Goal: Check status: Check status

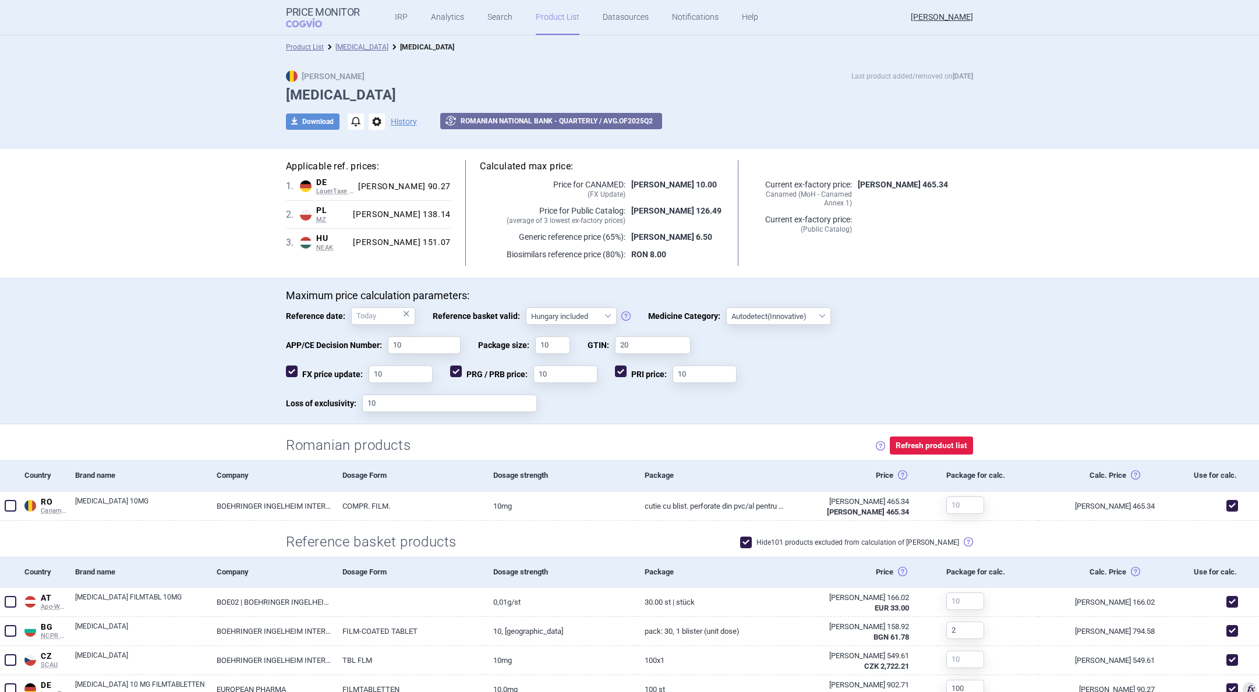
select select "hungary-included"
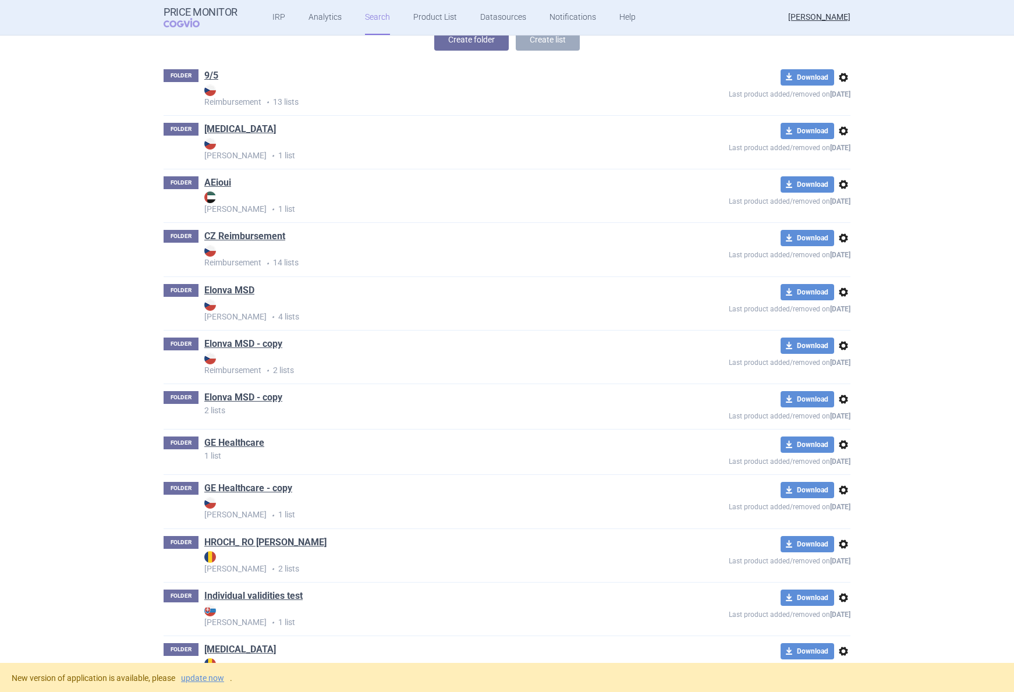
scroll to position [161, 0]
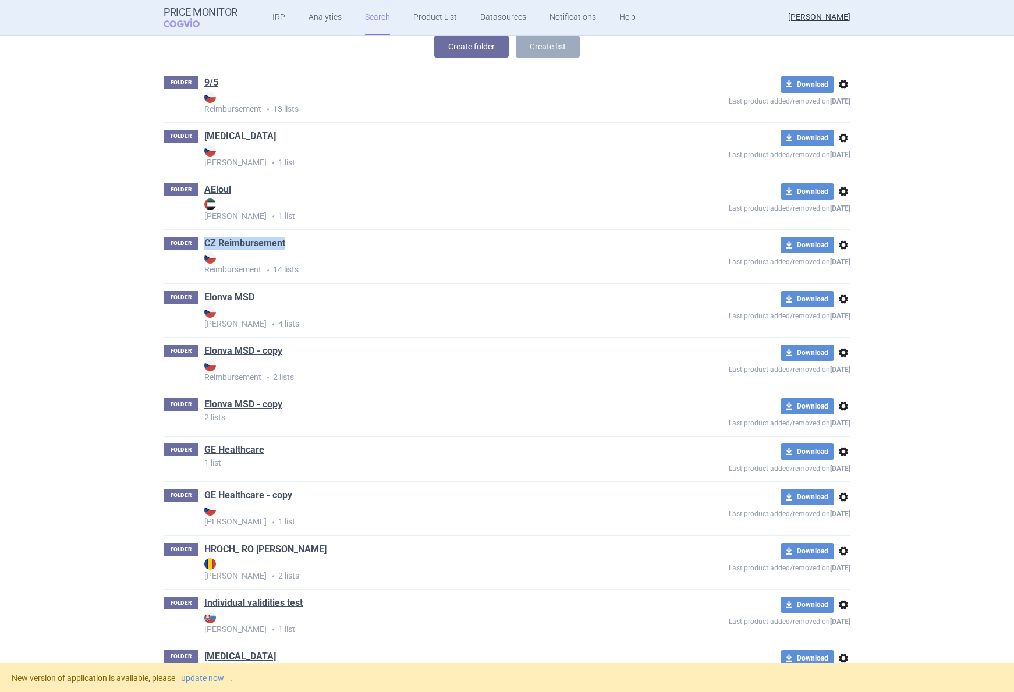
drag, startPoint x: 304, startPoint y: 247, endPoint x: 201, endPoint y: 244, distance: 103.7
click at [201, 244] on div "FOLDER CZ Reimbursement Reimbursement • 14 lists" at bounding box center [404, 256] width 481 height 39
copy link "CZ Reimbursement"
click at [208, 679] on link "update now" at bounding box center [202, 678] width 43 height 8
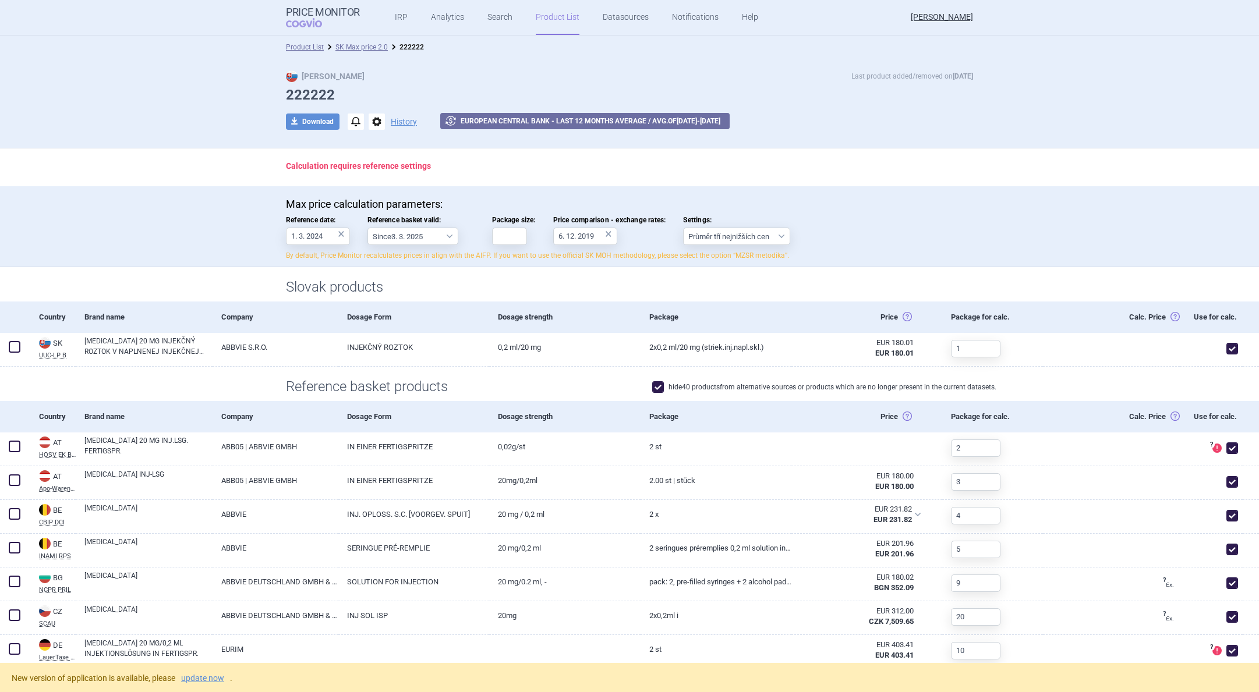
select select "[DATE]"
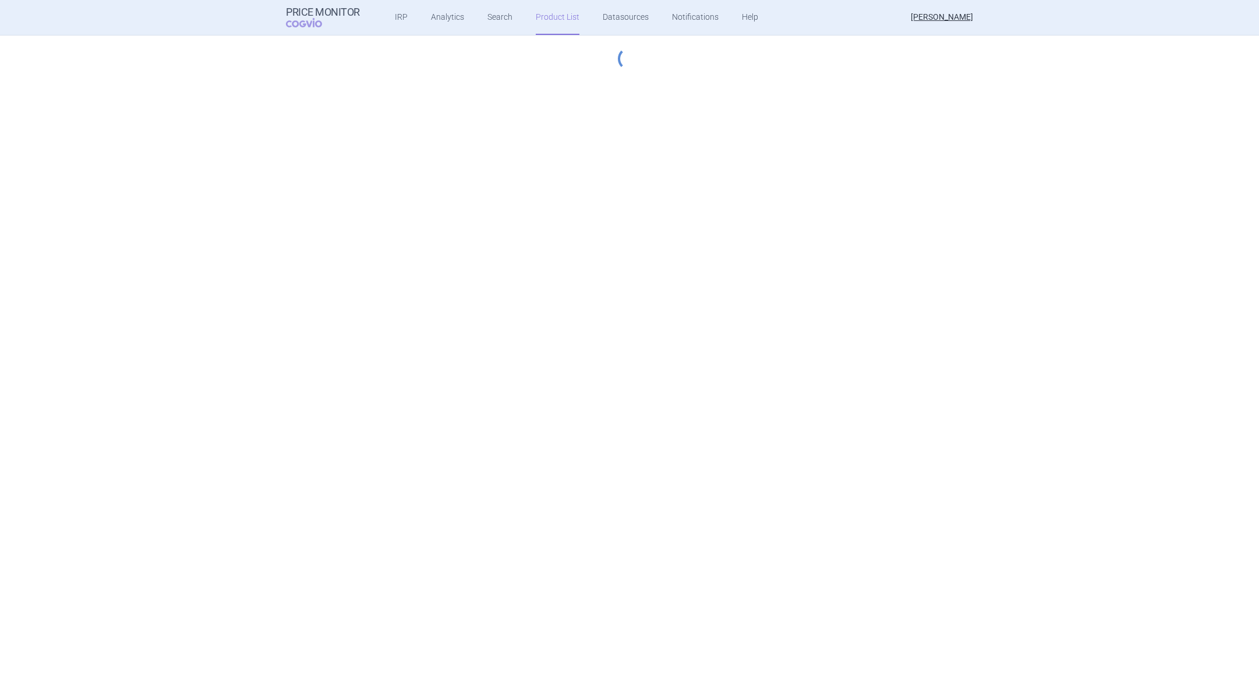
select select "[DATE]"
